Goal: Communication & Community: Participate in discussion

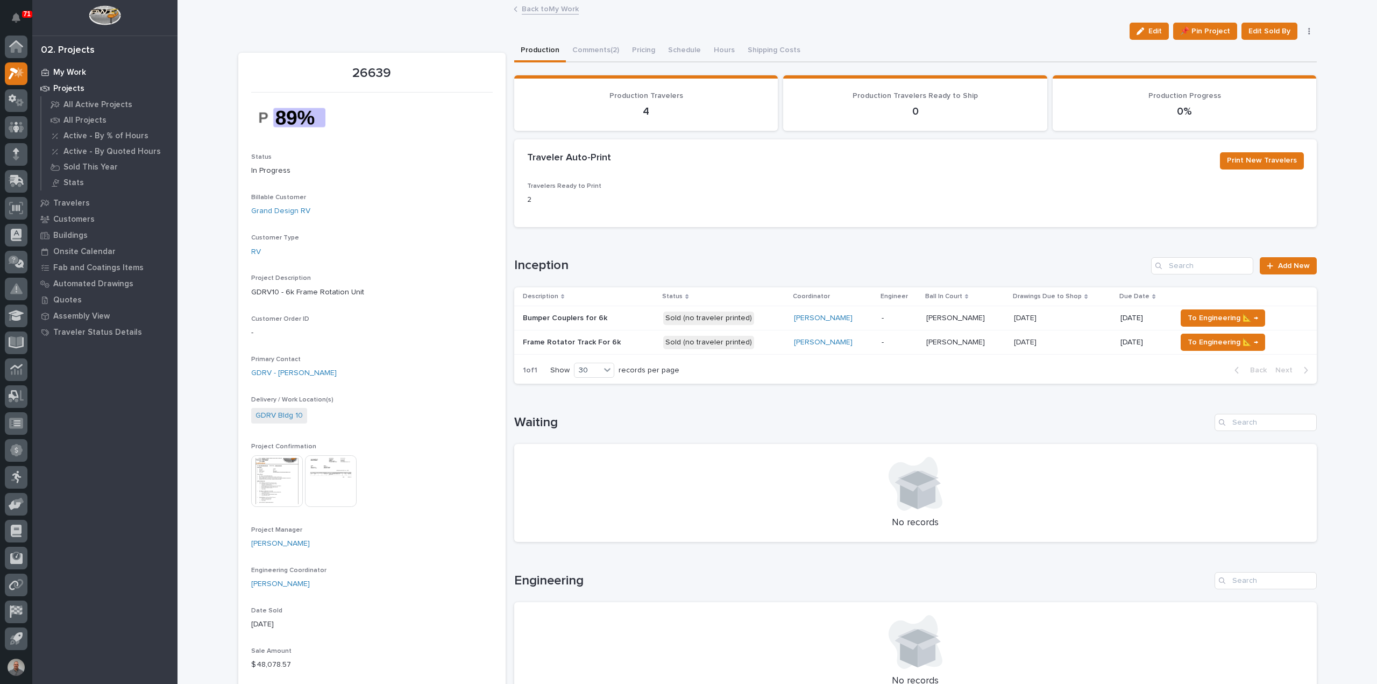
click at [82, 73] on p "My Work" at bounding box center [69, 73] width 33 height 10
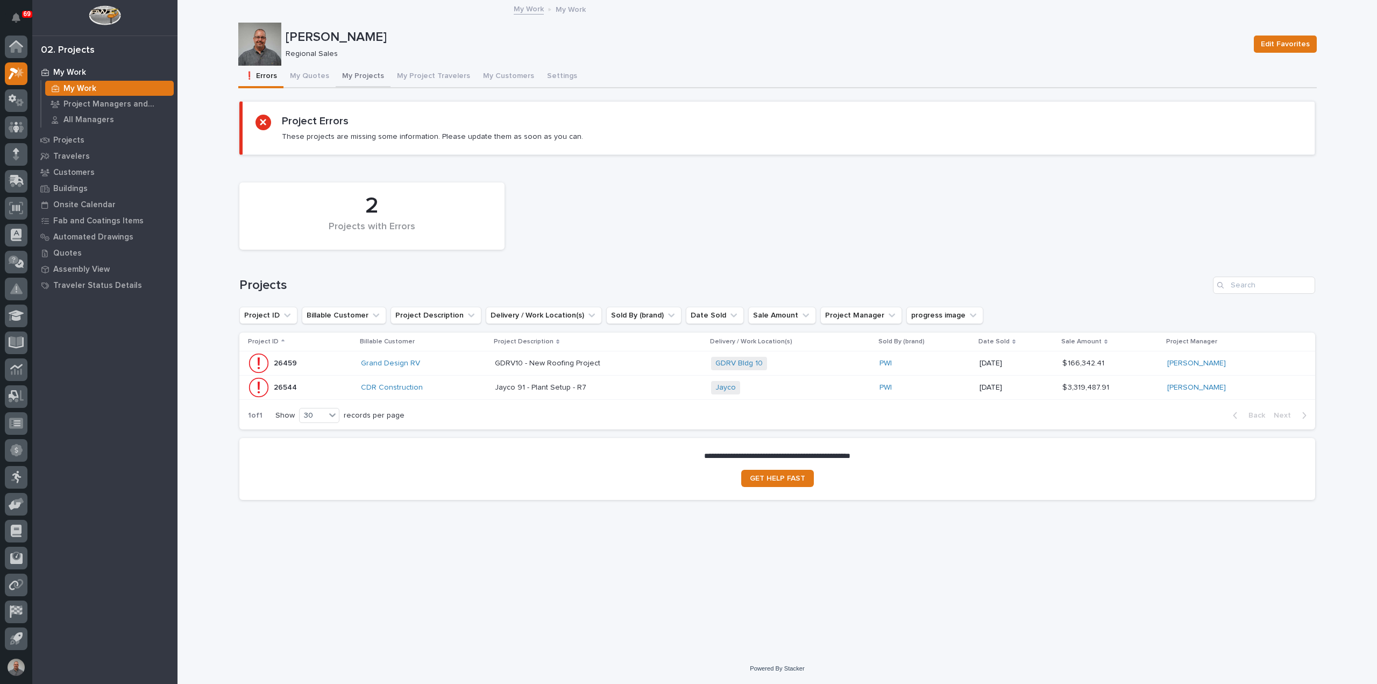
click at [361, 73] on button "My Projects" at bounding box center [363, 77] width 55 height 23
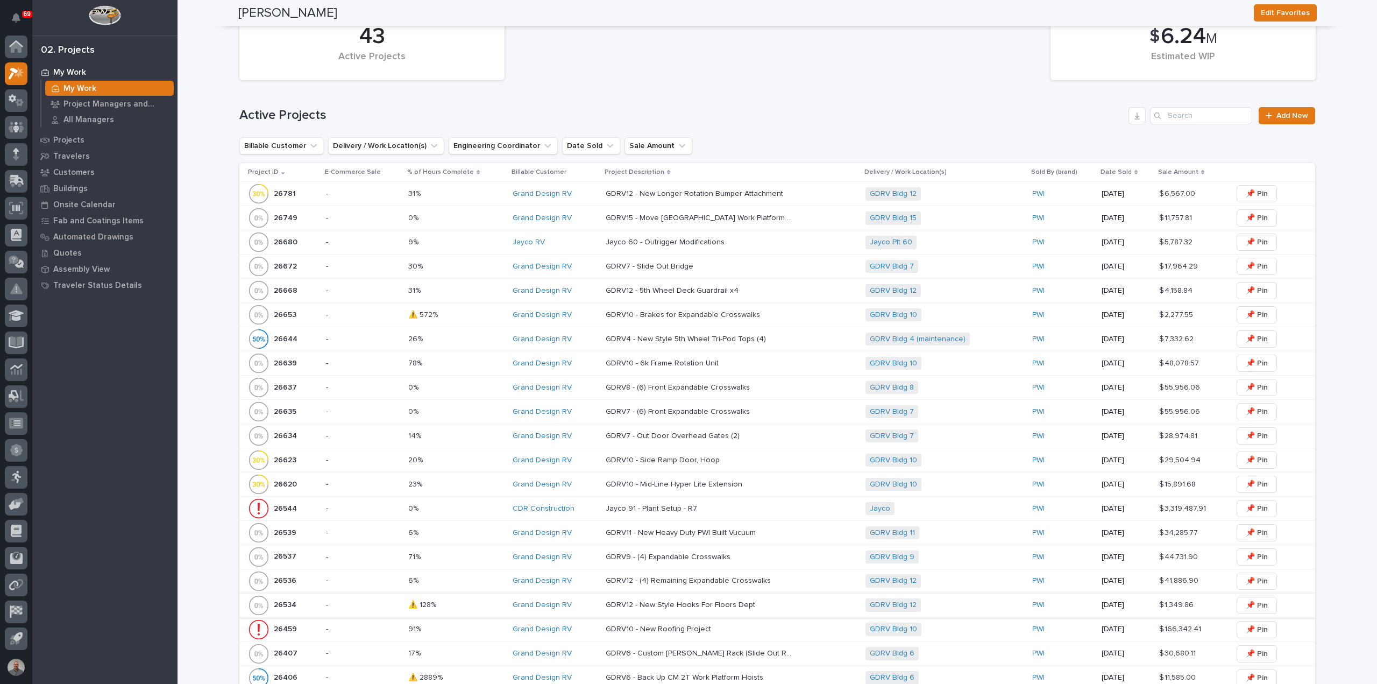
scroll to position [430, 0]
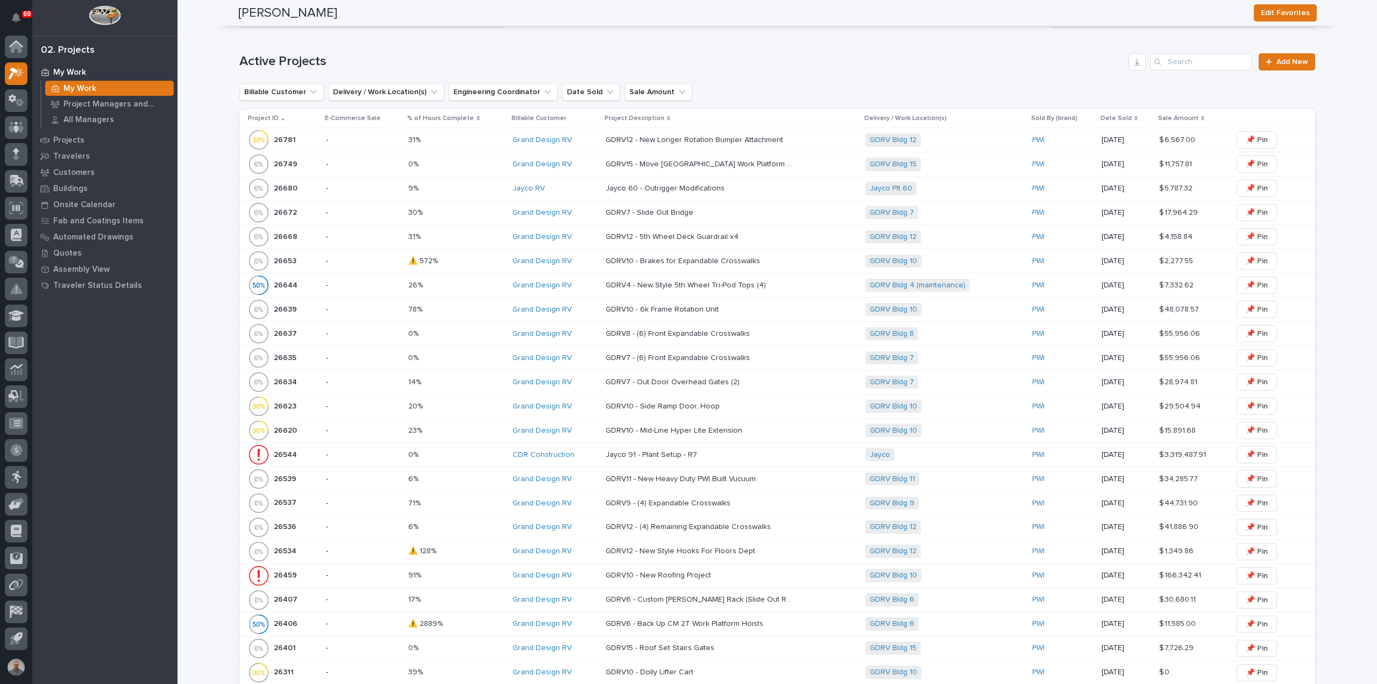
click at [636, 596] on p "GDRV6 - Custom [PERSON_NAME] Rack (Slide Out Rolls)" at bounding box center [701, 598] width 190 height 11
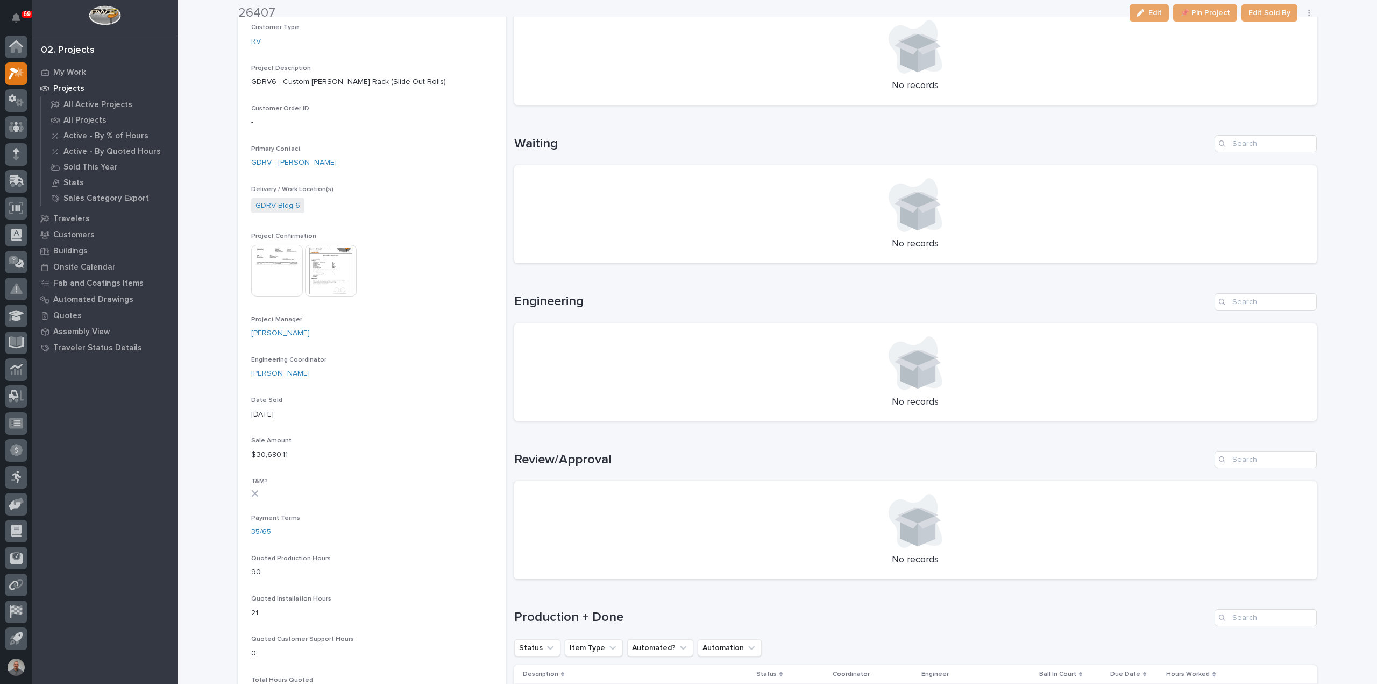
scroll to position [484, 0]
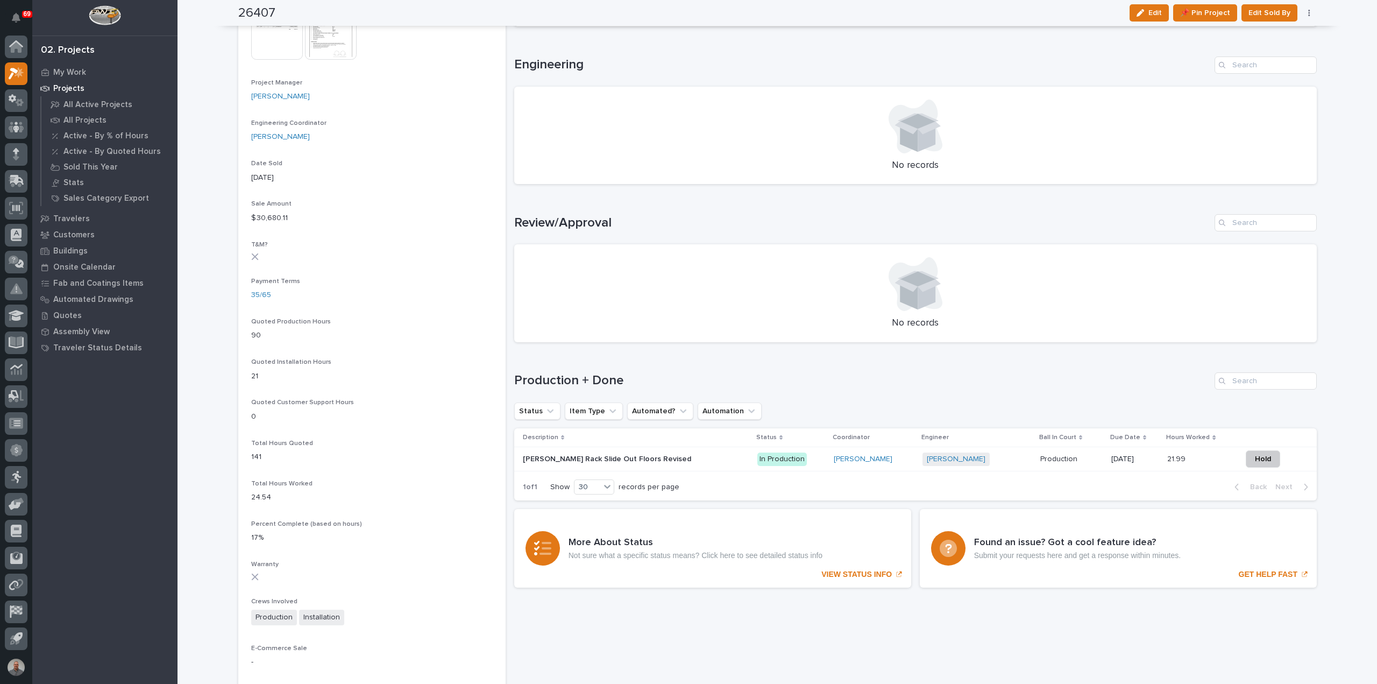
click at [671, 452] on div "[PERSON_NAME] Rack Slide Out Floors Revised [PERSON_NAME] Rack Slide Out Floors…" at bounding box center [636, 459] width 226 height 18
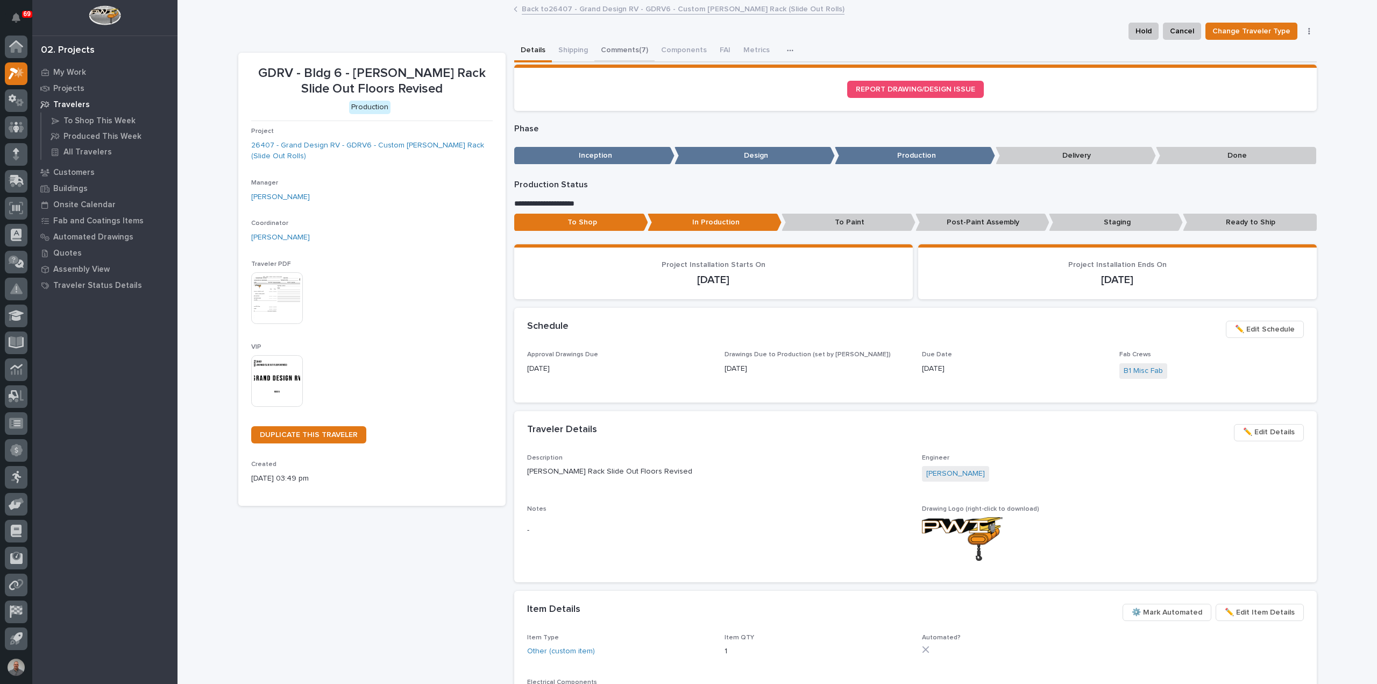
click at [612, 50] on button "Comments (7)" at bounding box center [624, 51] width 60 height 23
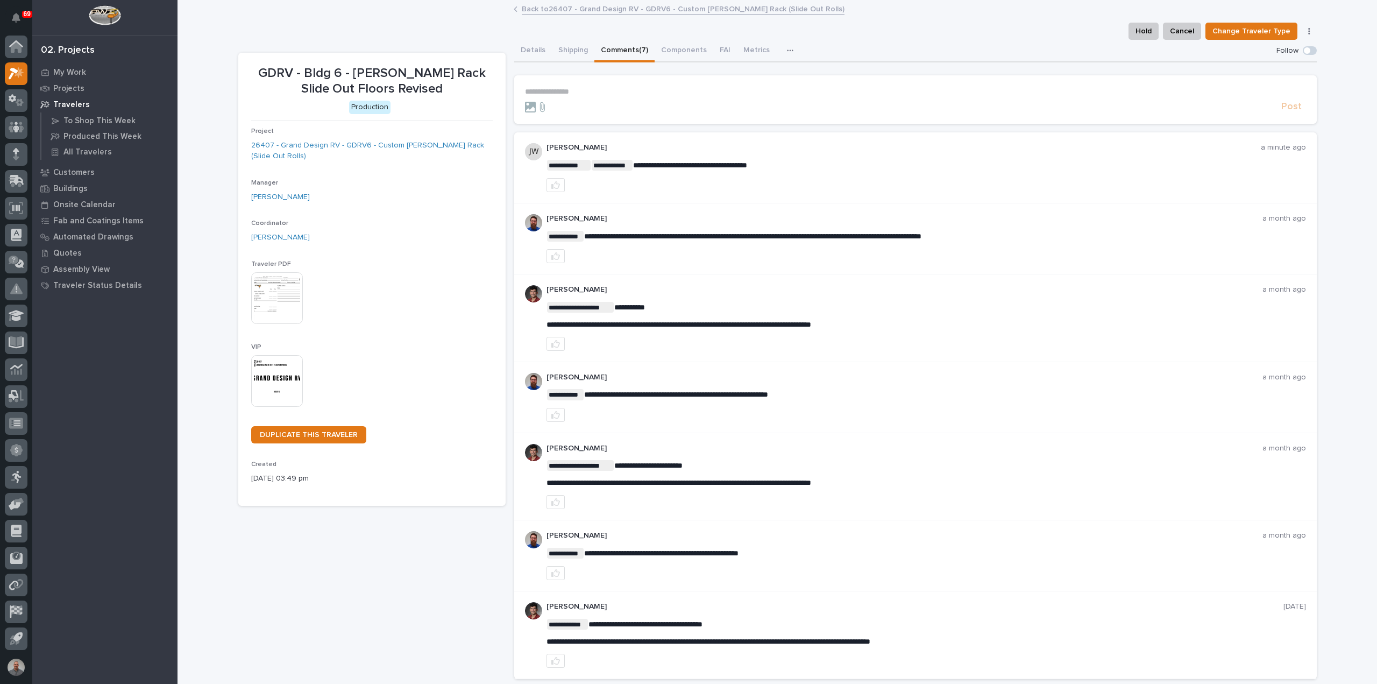
click at [550, 93] on p "**********" at bounding box center [915, 91] width 781 height 9
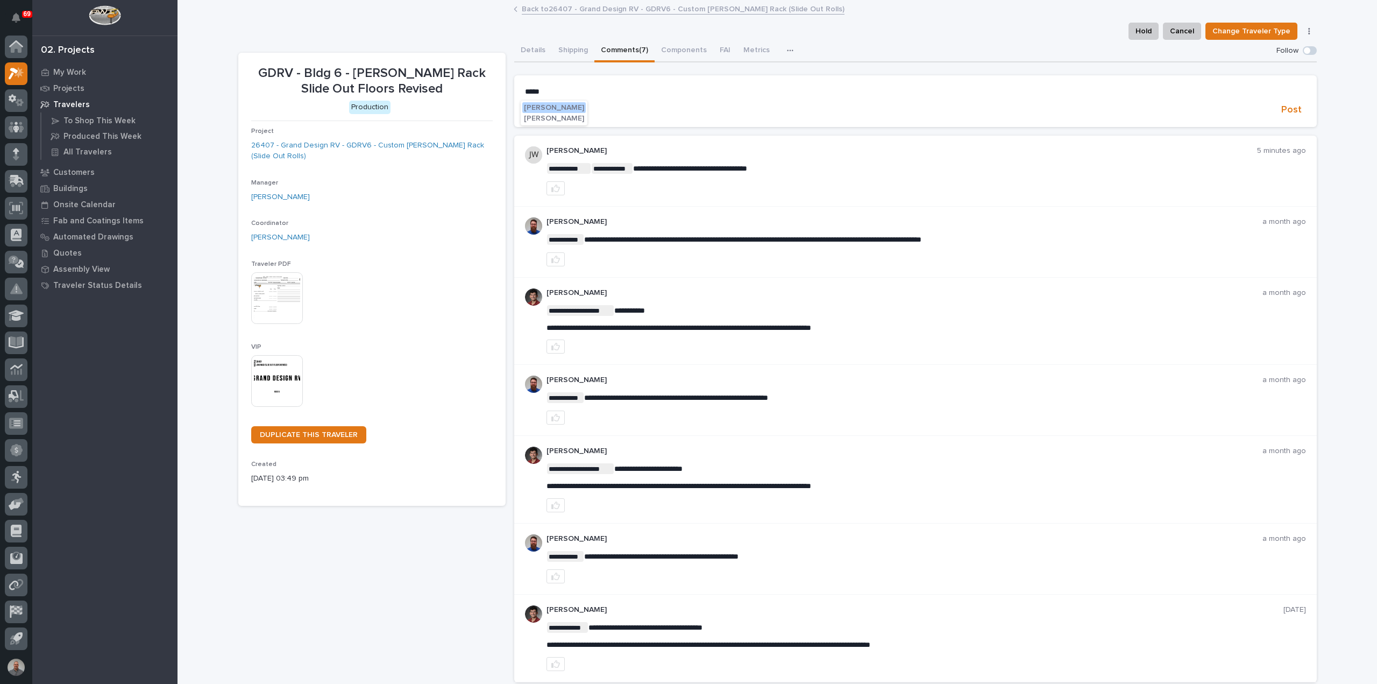
click at [535, 108] on span "[PERSON_NAME]" at bounding box center [554, 108] width 60 height 8
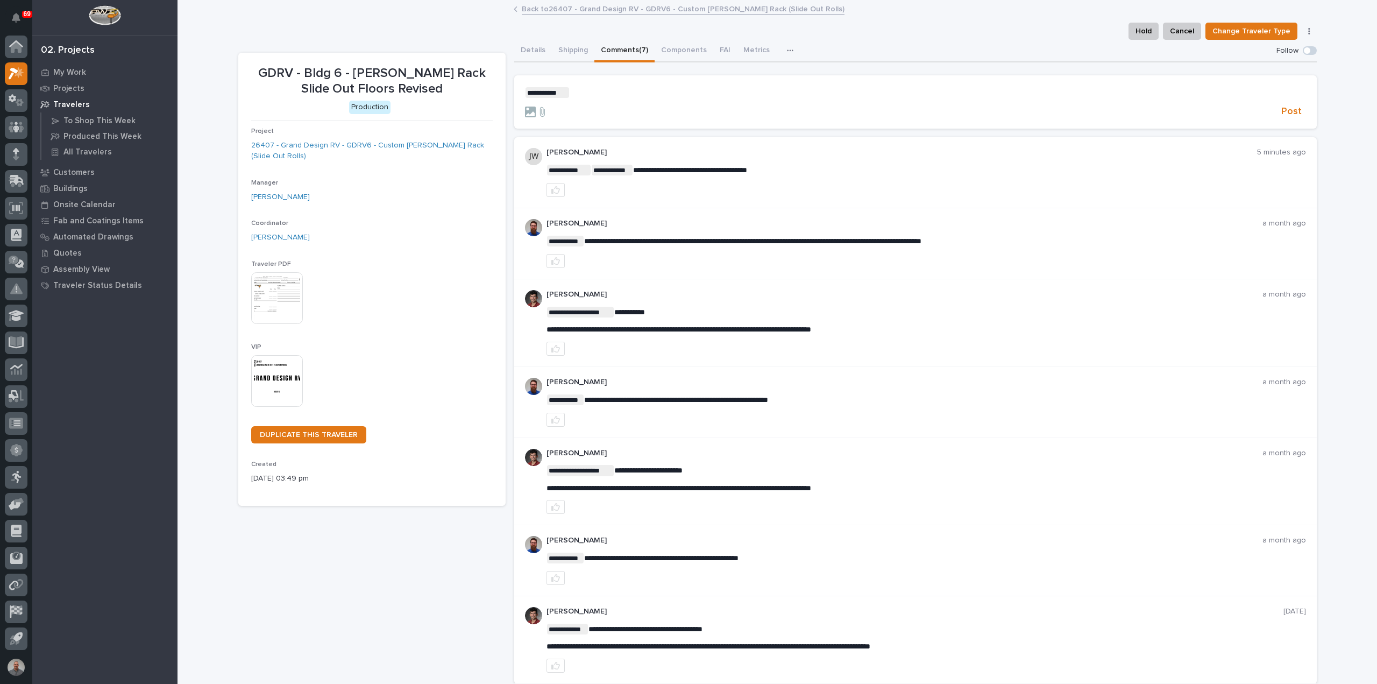
click at [577, 93] on p "**********" at bounding box center [915, 92] width 781 height 11
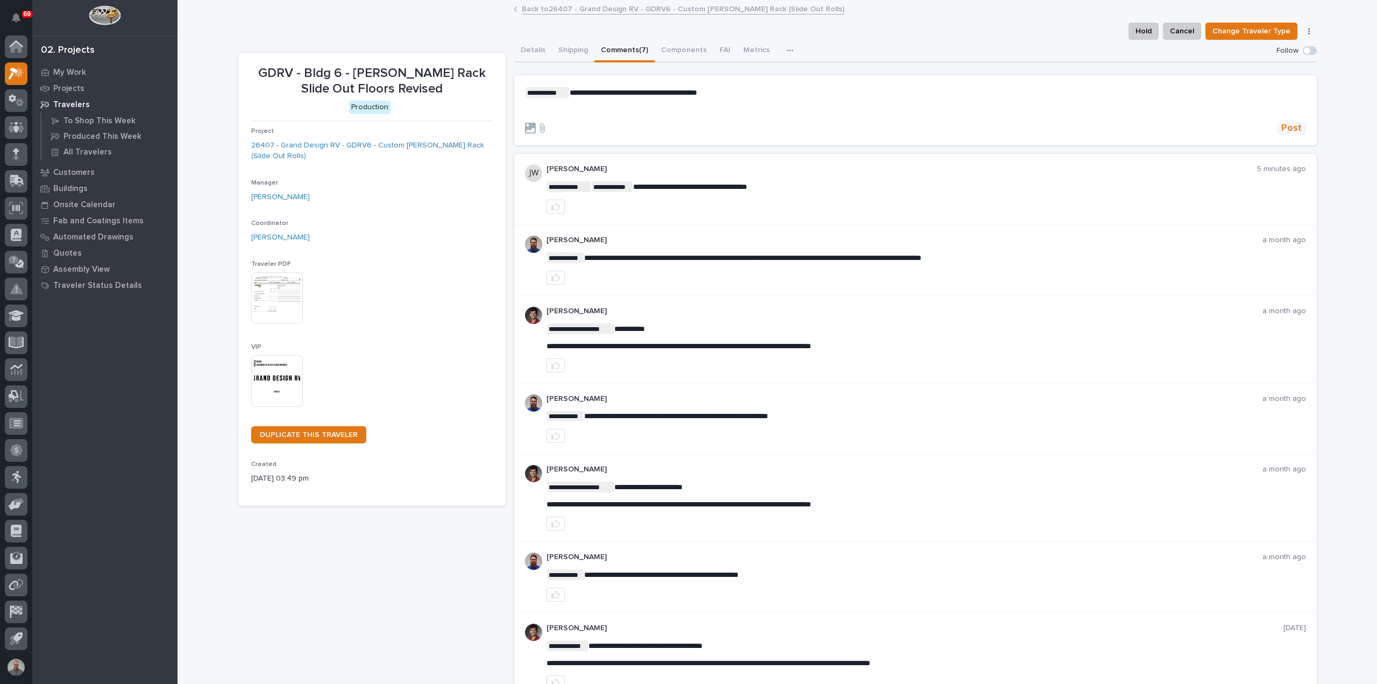
click at [1283, 124] on span "Post" at bounding box center [1291, 128] width 20 height 12
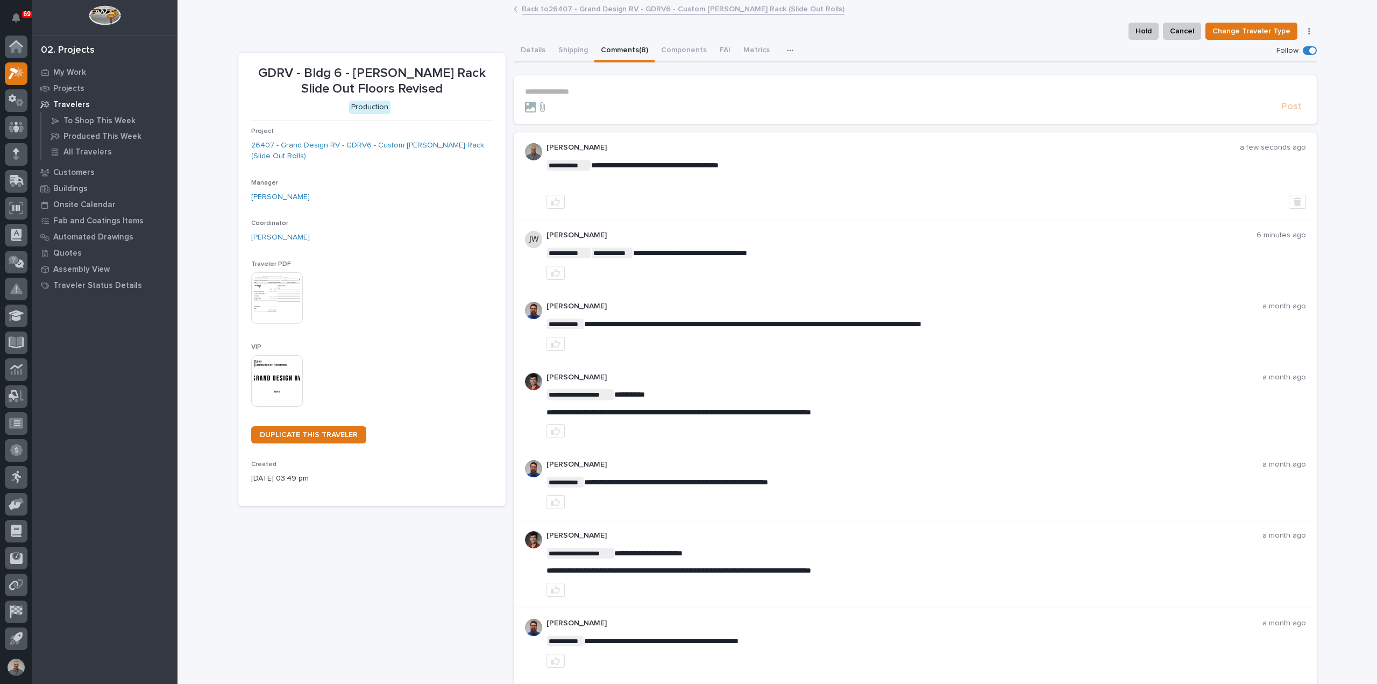
click at [522, 5] on link "Back to 26407 - Grand Design RV - GDRV6 - Custom [PERSON_NAME] Rack (Slide Out …" at bounding box center [683, 8] width 323 height 12
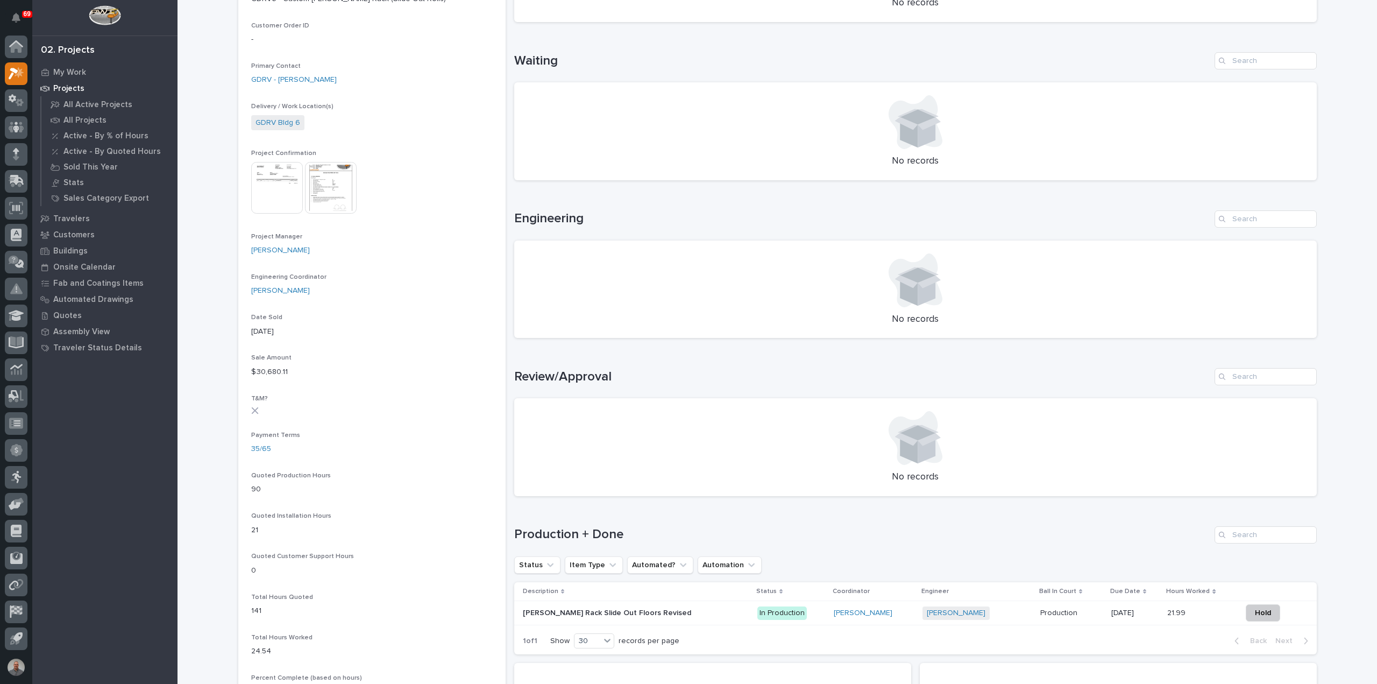
scroll to position [430, 0]
